Goal: Obtain resource: Obtain resource

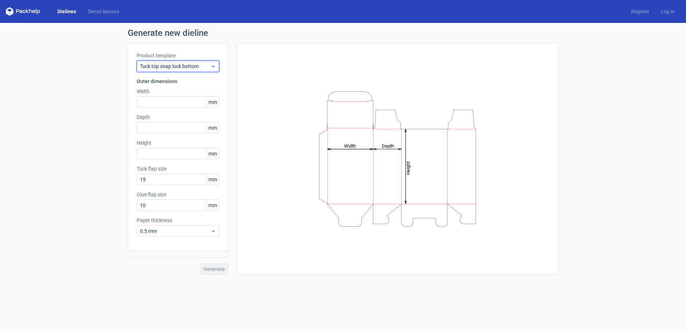
click at [211, 68] on icon at bounding box center [213, 66] width 5 height 6
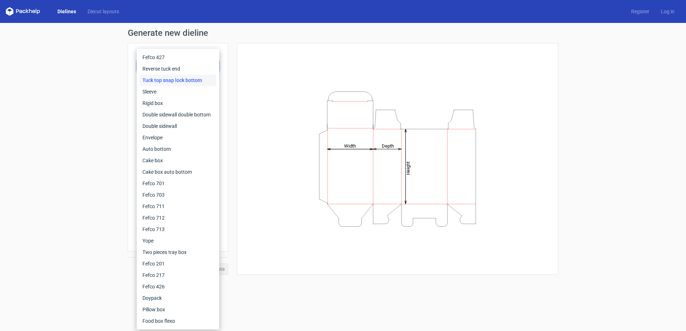
click at [247, 66] on div "Height Depth Width" at bounding box center [397, 159] width 303 height 214
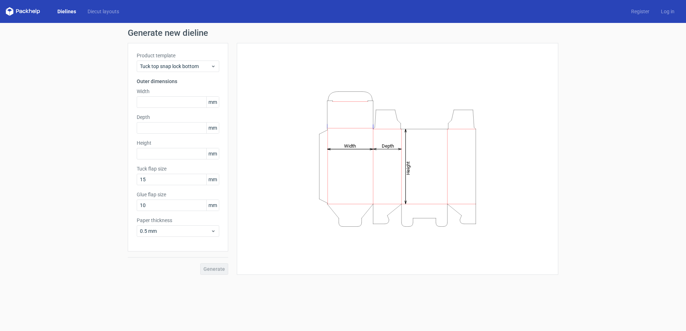
click at [93, 7] on div "Dielines Diecut layouts" at bounding box center [65, 11] width 119 height 9
click at [94, 11] on link "Diecut layouts" at bounding box center [103, 11] width 43 height 7
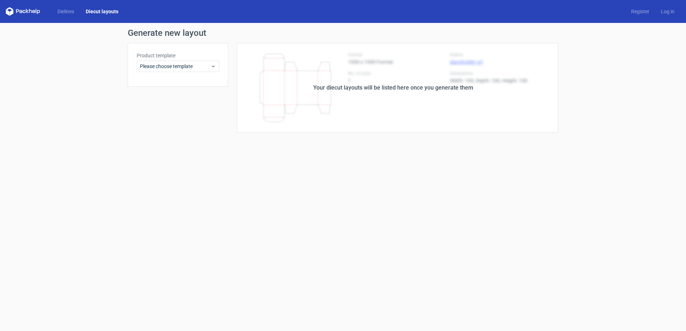
click at [23, 10] on icon at bounding box center [23, 11] width 34 height 9
click at [72, 9] on link "Dielines" at bounding box center [66, 11] width 28 height 7
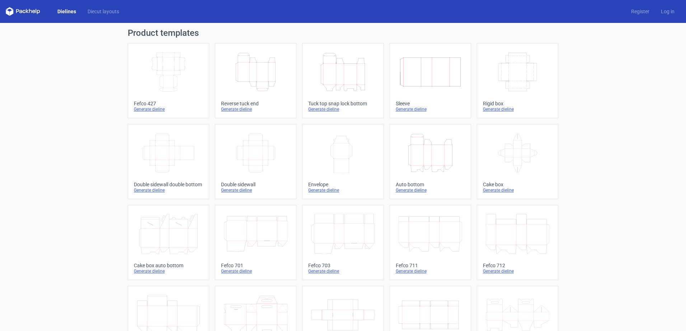
click at [268, 78] on icon "Height Depth Width" at bounding box center [255, 72] width 63 height 40
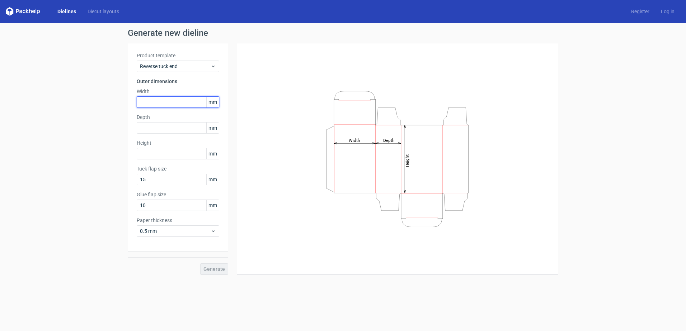
click at [192, 103] on input "text" at bounding box center [178, 101] width 82 height 11
type input "125"
click at [161, 129] on input "text" at bounding box center [178, 127] width 82 height 11
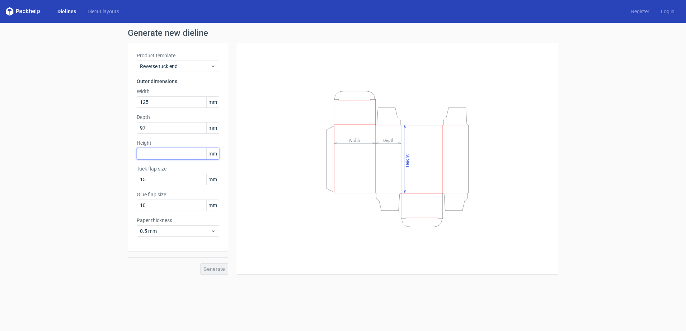
click at [164, 155] on input "text" at bounding box center [178, 153] width 82 height 11
click at [164, 127] on input "97" at bounding box center [178, 127] width 82 height 11
type input "9"
type input "72"
click at [162, 152] on input "text" at bounding box center [178, 153] width 82 height 11
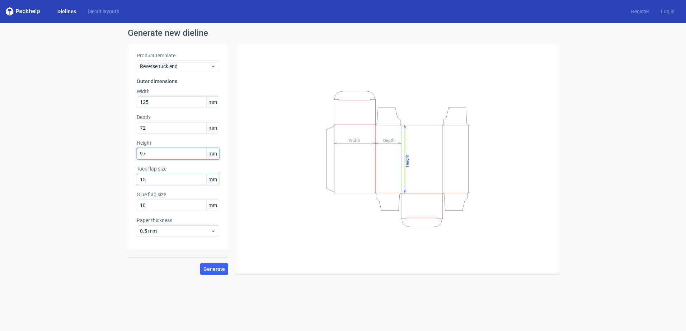
type input "97"
click at [188, 181] on input "15" at bounding box center [178, 179] width 82 height 11
type input "1"
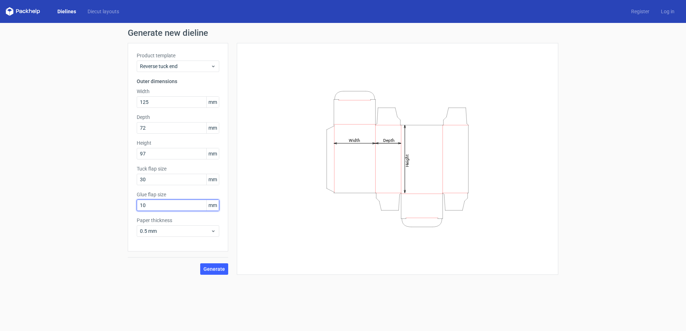
click at [175, 202] on input "10" at bounding box center [178, 205] width 82 height 11
click at [170, 178] on input "30" at bounding box center [178, 179] width 82 height 11
type input "3"
type input "30"
click at [156, 205] on input "10" at bounding box center [178, 205] width 82 height 11
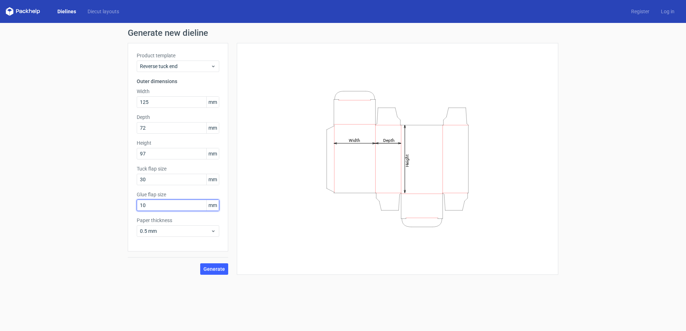
type input "1"
type input "30"
click at [166, 231] on span "0.5 mm" at bounding box center [175, 231] width 71 height 7
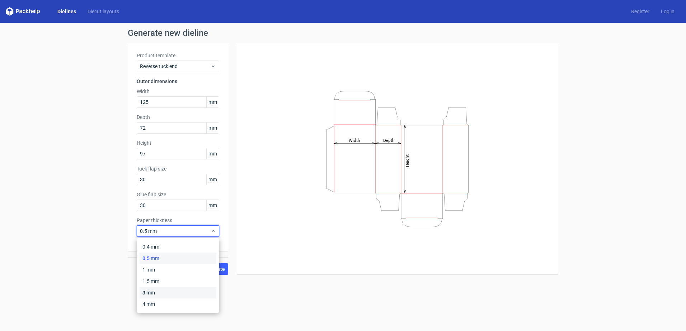
click at [154, 292] on div "3 mm" at bounding box center [178, 292] width 77 height 11
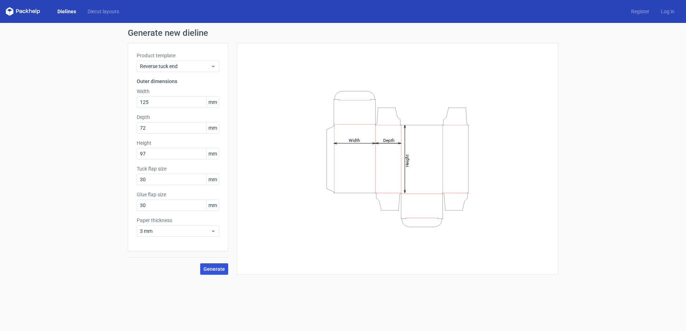
click at [211, 269] on span "Generate" at bounding box center [214, 269] width 22 height 5
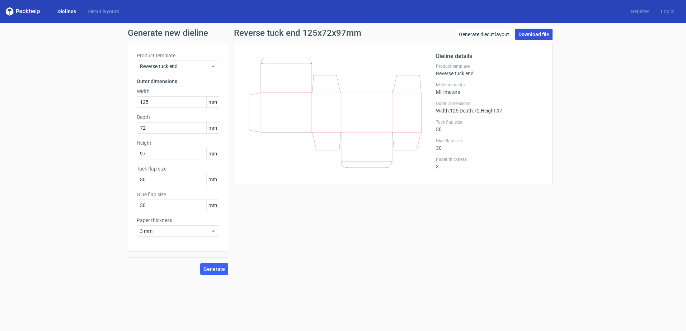
click at [528, 33] on link "Download file" at bounding box center [533, 34] width 37 height 11
click at [213, 66] on icon at bounding box center [213, 66] width 5 height 6
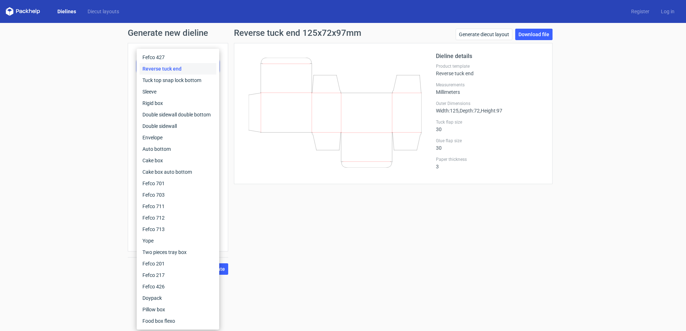
click at [213, 66] on div "Reverse tuck end" at bounding box center [178, 68] width 77 height 11
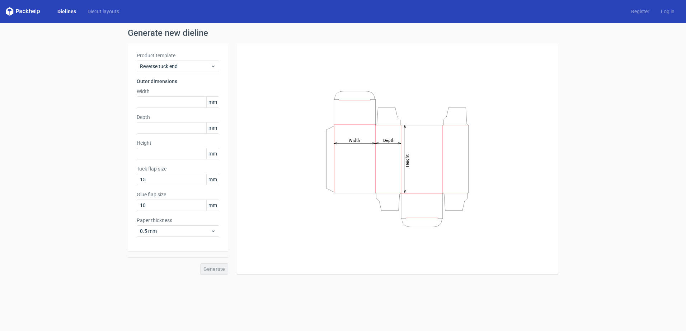
click at [71, 9] on link "Dielines" at bounding box center [67, 11] width 30 height 7
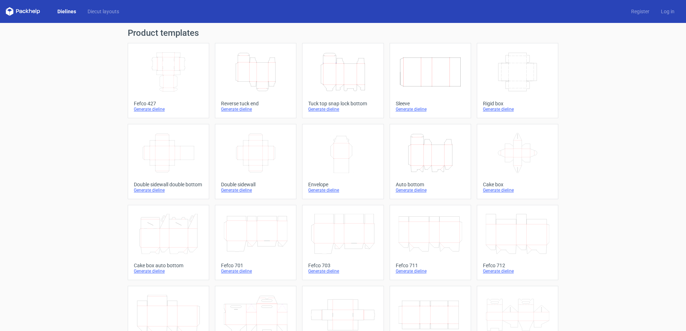
click at [348, 78] on icon "Height Depth Width" at bounding box center [342, 72] width 63 height 40
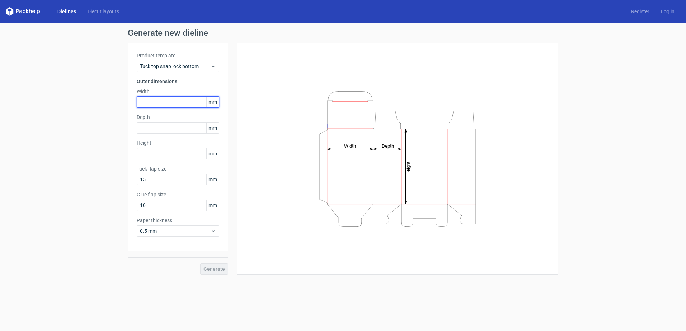
click at [175, 101] on input "text" at bounding box center [178, 101] width 82 height 11
type input "125"
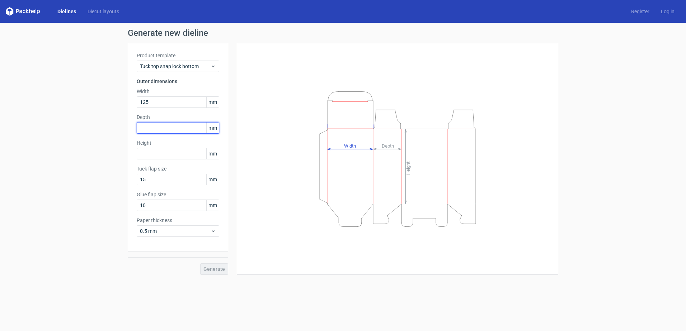
click at [177, 128] on input "text" at bounding box center [178, 127] width 82 height 11
type input "72"
click at [155, 155] on input "text" at bounding box center [178, 153] width 82 height 11
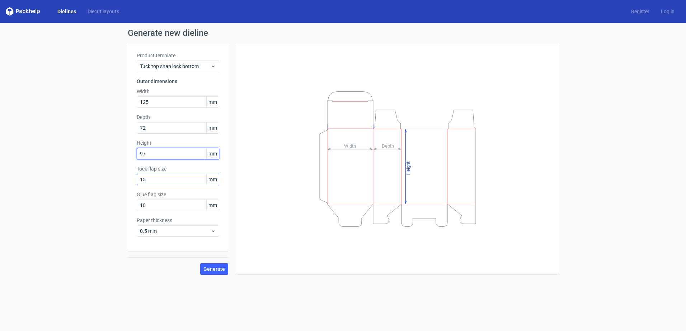
type input "97"
click at [164, 179] on input "15" at bounding box center [178, 179] width 82 height 11
type input "1"
type input "30"
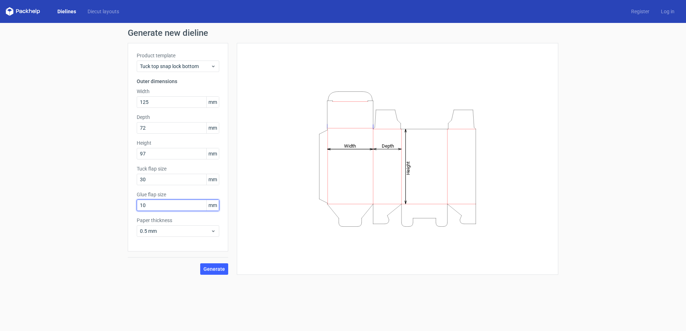
click at [174, 204] on input "10" at bounding box center [178, 205] width 82 height 11
type input "1"
type input "30"
click at [173, 233] on span "0.5 mm" at bounding box center [175, 231] width 71 height 7
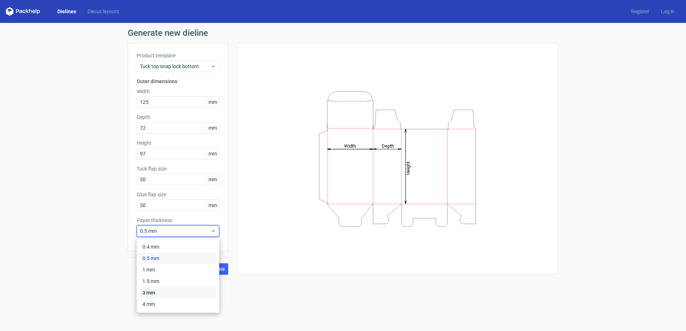
click at [155, 292] on div "3 mm" at bounding box center [178, 292] width 77 height 11
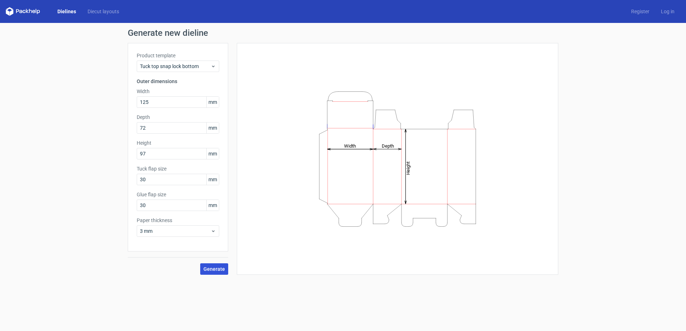
click at [215, 268] on span "Generate" at bounding box center [214, 269] width 22 height 5
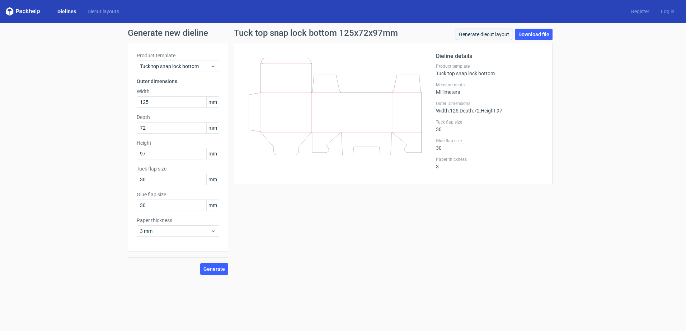
click at [486, 36] on link "Generate diecut layout" at bounding box center [483, 34] width 57 height 11
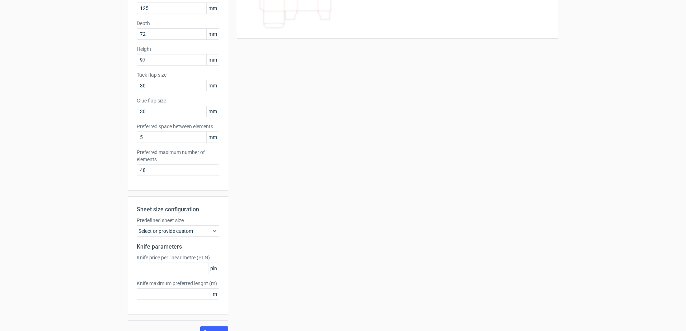
scroll to position [107, 0]
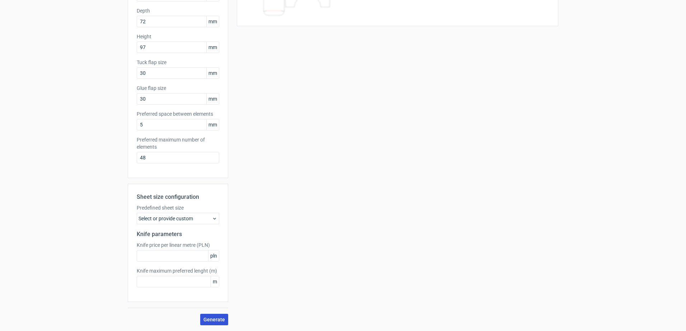
click at [211, 321] on span "Generate" at bounding box center [214, 319] width 22 height 5
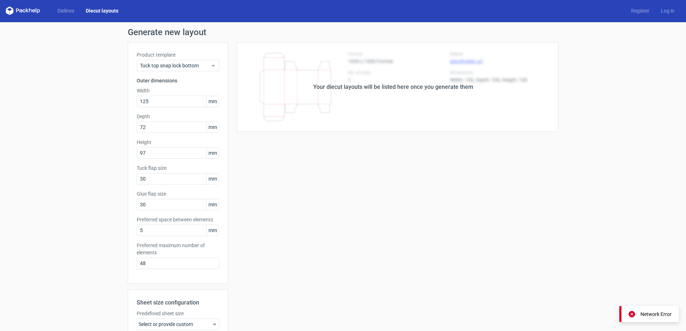
scroll to position [0, 0]
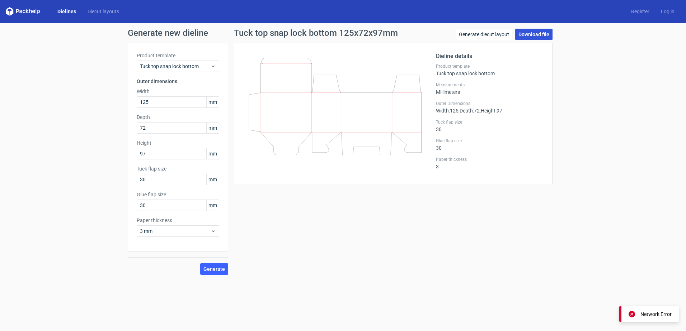
click at [539, 35] on link "Download file" at bounding box center [533, 34] width 37 height 11
